Goal: Information Seeking & Learning: Learn about a topic

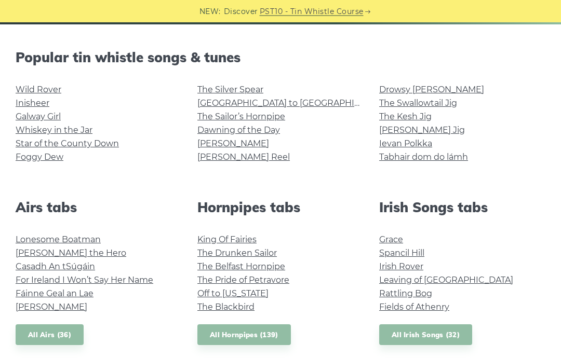
scroll to position [237, 0]
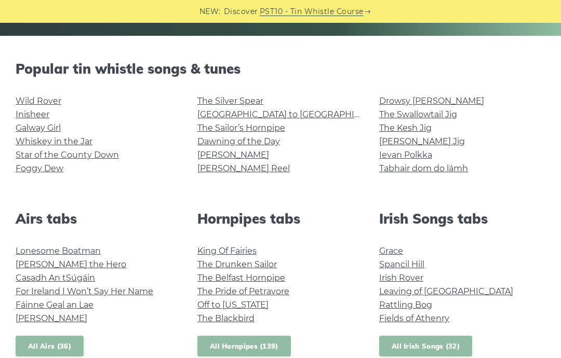
click at [415, 127] on link "The Kesh Jig" at bounding box center [405, 128] width 52 height 10
click at [224, 173] on link "[PERSON_NAME] Reel" at bounding box center [243, 169] width 92 height 10
click at [41, 164] on link "Foggy Dew" at bounding box center [40, 169] width 48 height 10
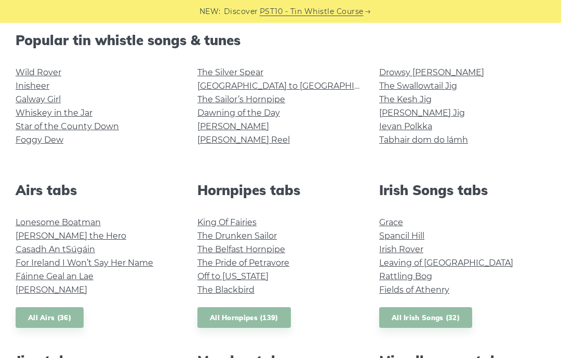
scroll to position [255, 0]
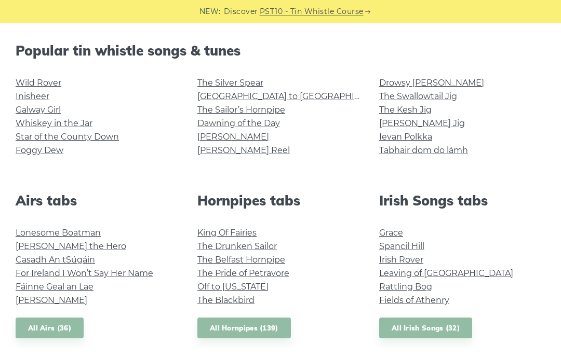
click at [55, 233] on link "Lonesome Boatman" at bounding box center [58, 233] width 85 height 10
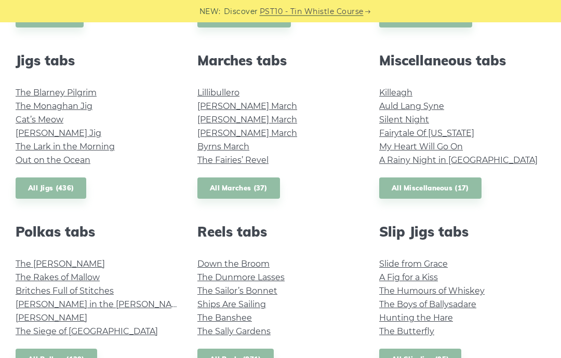
scroll to position [566, 0]
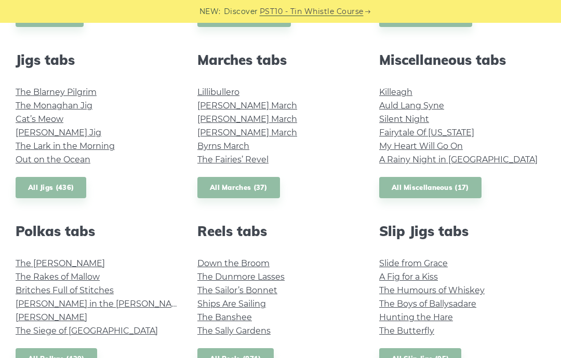
click at [393, 305] on link "The Boys of Ballysadare" at bounding box center [427, 304] width 97 height 10
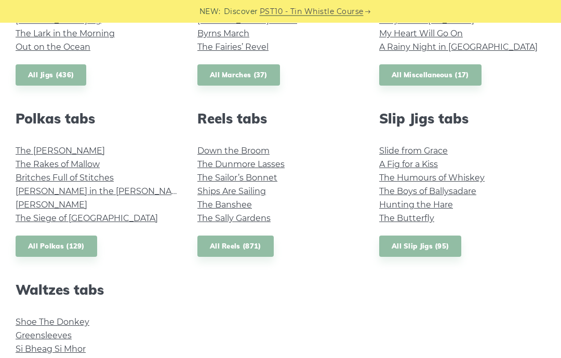
scroll to position [682, 0]
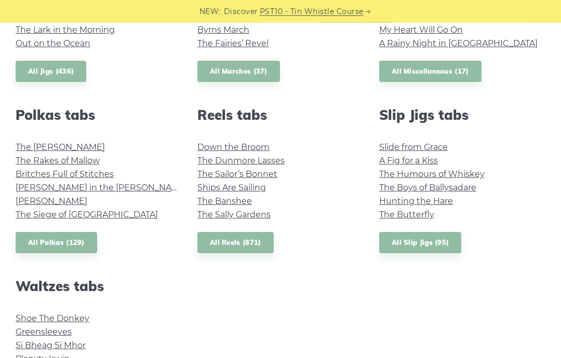
click at [224, 201] on link "The Banshee" at bounding box center [224, 202] width 55 height 10
click at [240, 189] on link "Ships Are Sailing" at bounding box center [231, 188] width 69 height 10
click at [243, 217] on link "The Sally Gardens" at bounding box center [233, 215] width 73 height 10
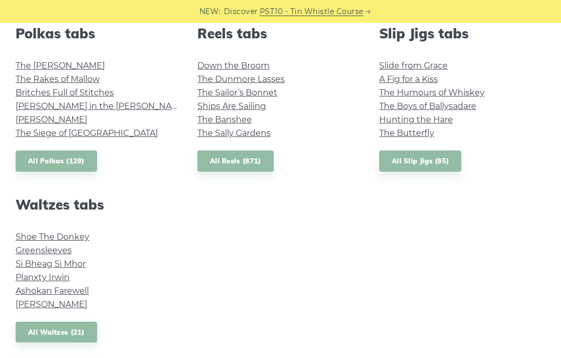
scroll to position [773, 0]
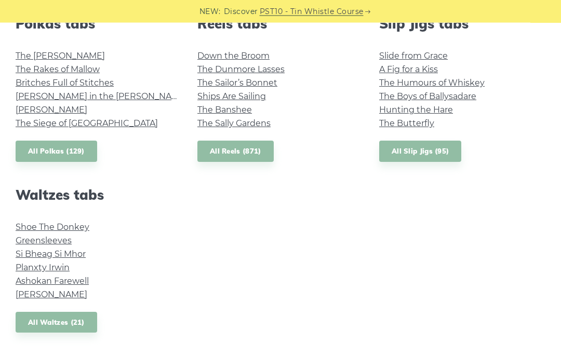
click at [72, 257] on link "Si­ Bheag Si­ Mhor" at bounding box center [51, 255] width 70 height 10
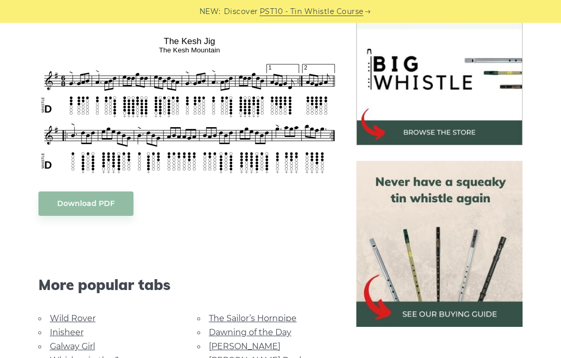
scroll to position [318, 0]
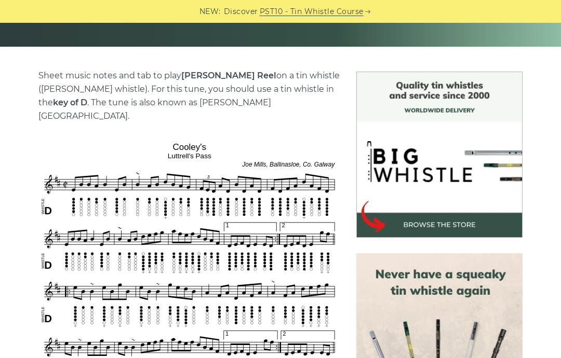
scroll to position [225, 0]
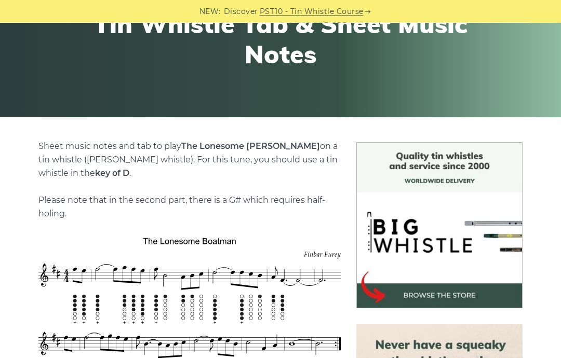
scroll to position [135, 0]
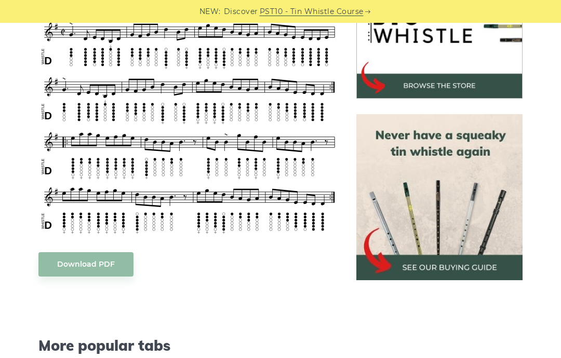
scroll to position [354, 0]
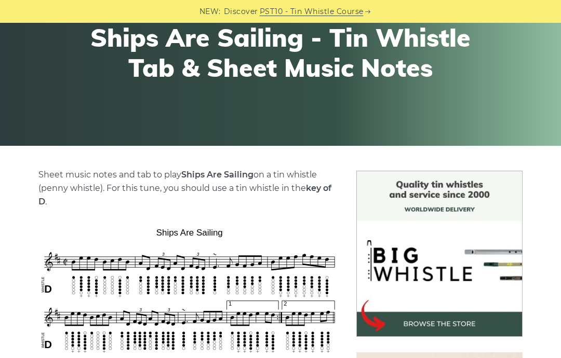
scroll to position [126, 0]
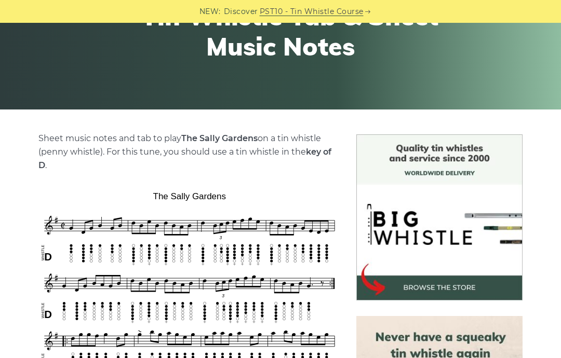
scroll to position [164, 0]
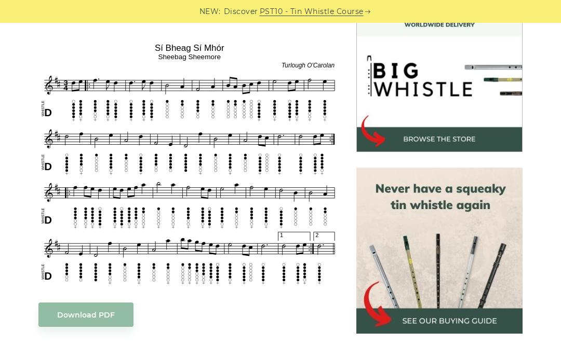
scroll to position [311, 0]
